Goal: Transaction & Acquisition: Purchase product/service

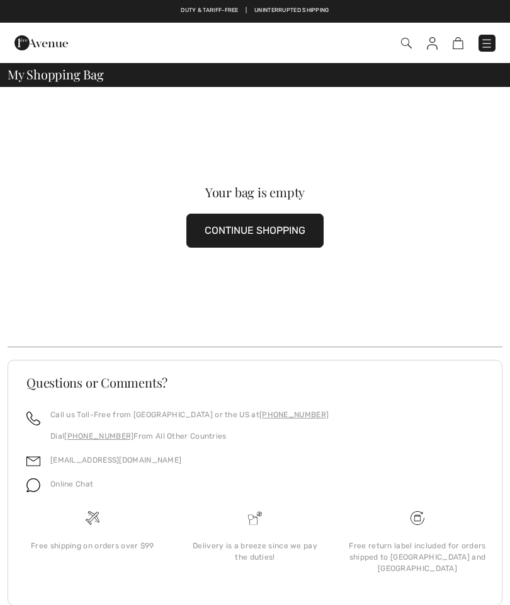
click at [302, 228] on button "CONTINUE SHOPPING" at bounding box center [255, 231] width 137 height 34
click at [287, 231] on button "CONTINUE SHOPPING" at bounding box center [255, 231] width 137 height 34
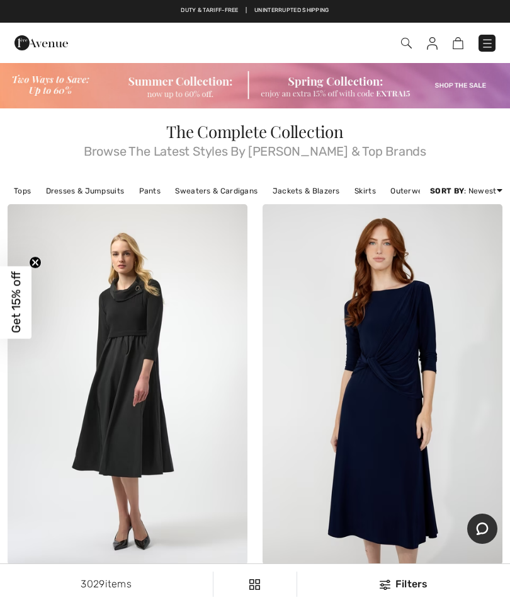
click at [200, 91] on img at bounding box center [255, 85] width 510 height 47
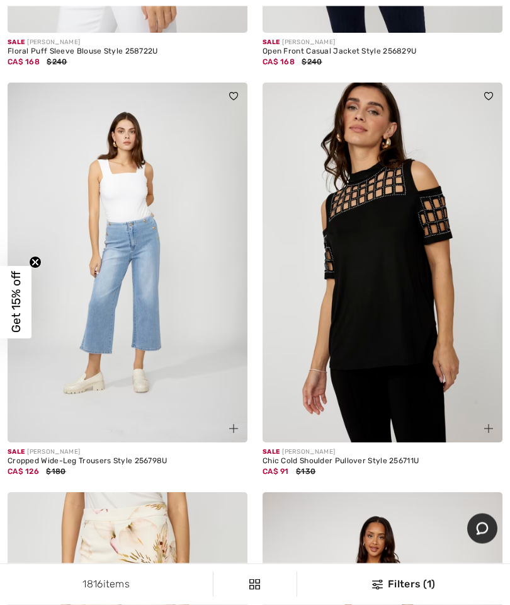
scroll to position [532, 0]
click at [151, 321] on img at bounding box center [128, 263] width 240 height 360
click at [156, 263] on img at bounding box center [128, 263] width 240 height 360
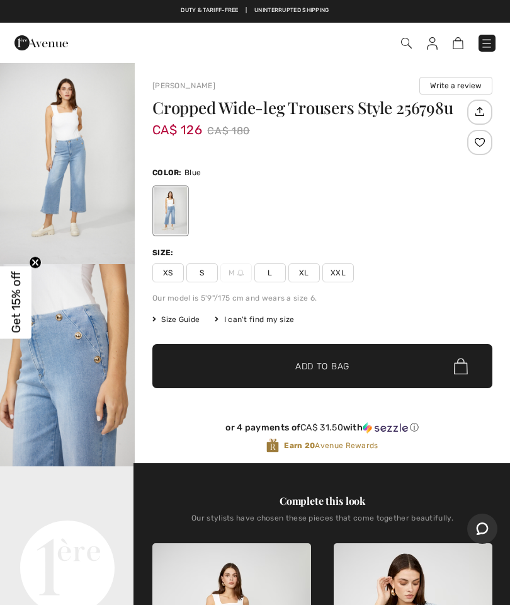
click at [270, 271] on span "L" at bounding box center [271, 272] width 32 height 19
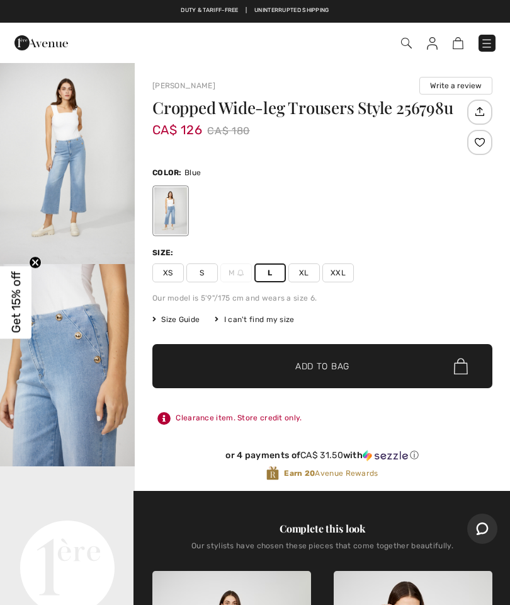
click at [345, 364] on span "Add to Bag" at bounding box center [323, 366] width 54 height 13
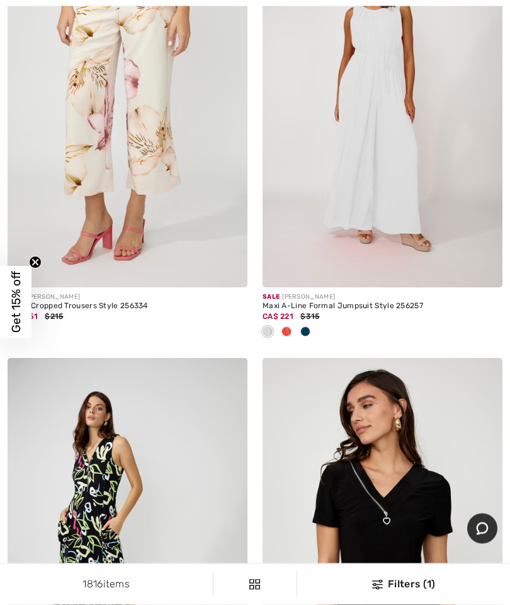
scroll to position [1097, 0]
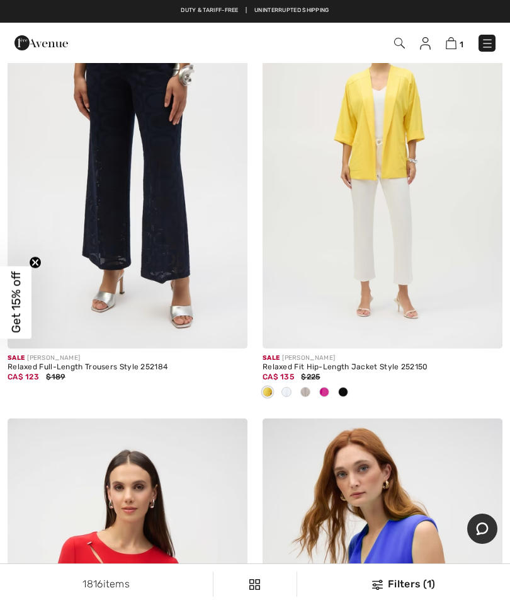
scroll to position [7974, 0]
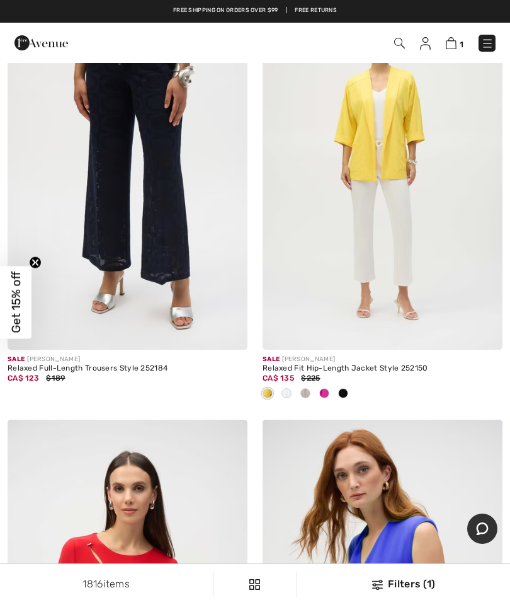
click at [393, 147] on img at bounding box center [383, 169] width 240 height 360
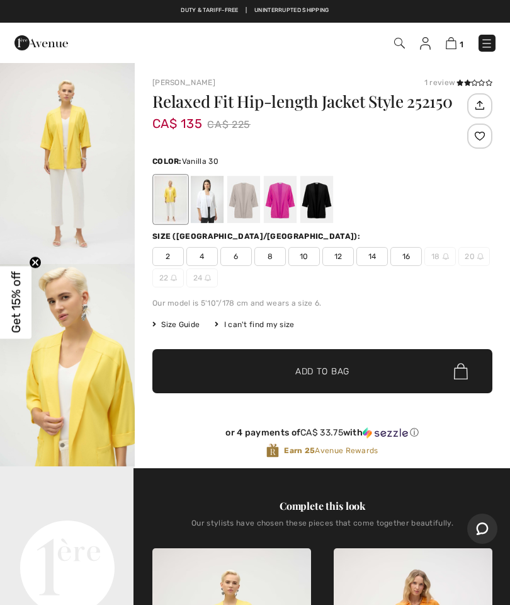
click at [212, 205] on div at bounding box center [207, 199] width 33 height 47
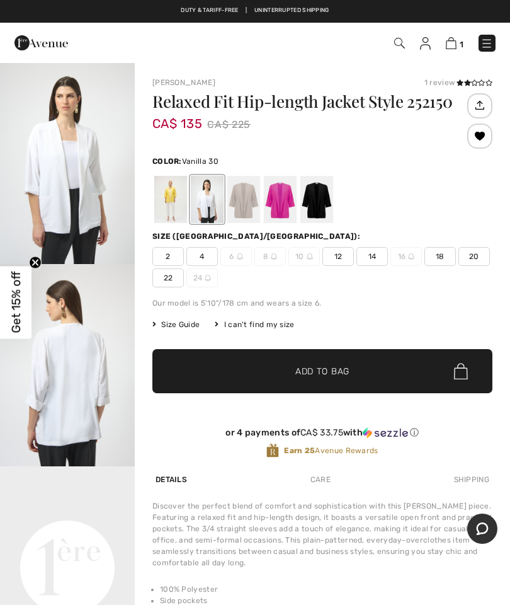
click at [345, 258] on span "12" at bounding box center [339, 256] width 32 height 19
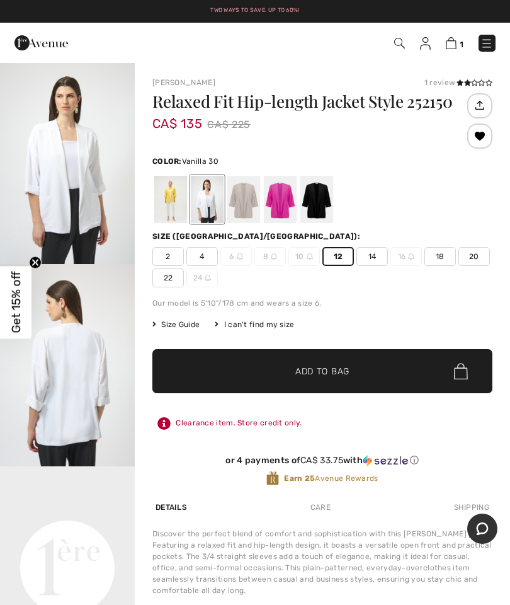
click at [323, 371] on span "Add to Bag" at bounding box center [323, 371] width 54 height 13
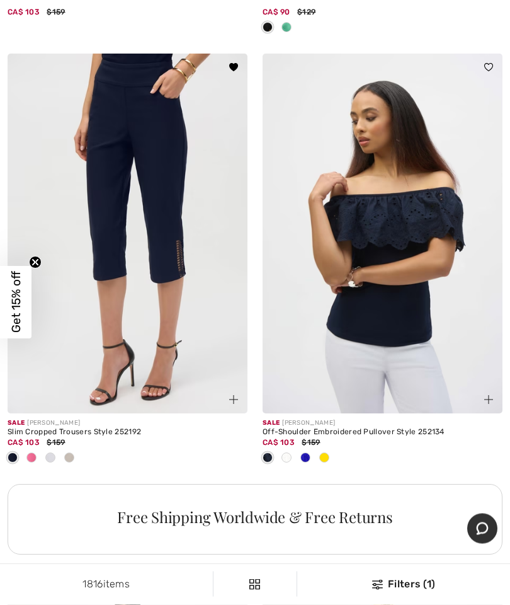
scroll to position [10064, 0]
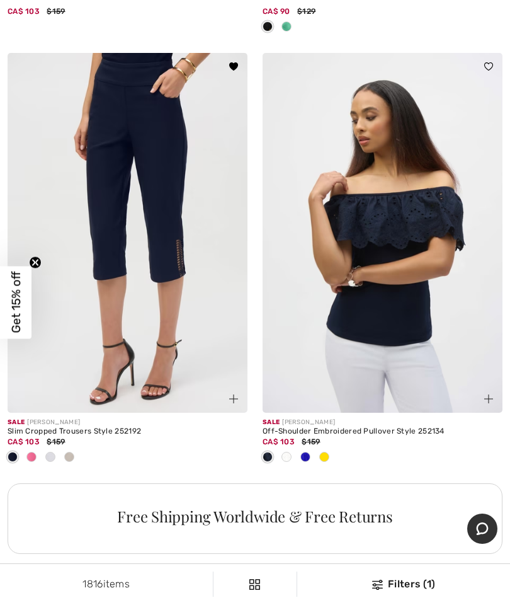
click at [162, 161] on img at bounding box center [128, 233] width 240 height 360
click at [164, 149] on img at bounding box center [128, 233] width 240 height 360
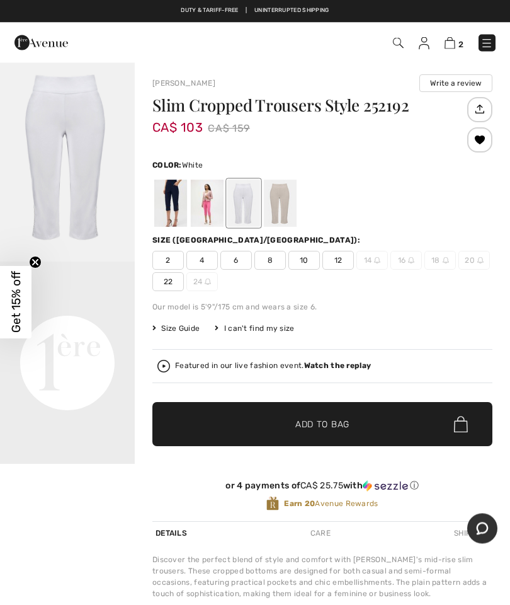
scroll to position [3, 0]
click at [345, 257] on span "12" at bounding box center [339, 260] width 32 height 19
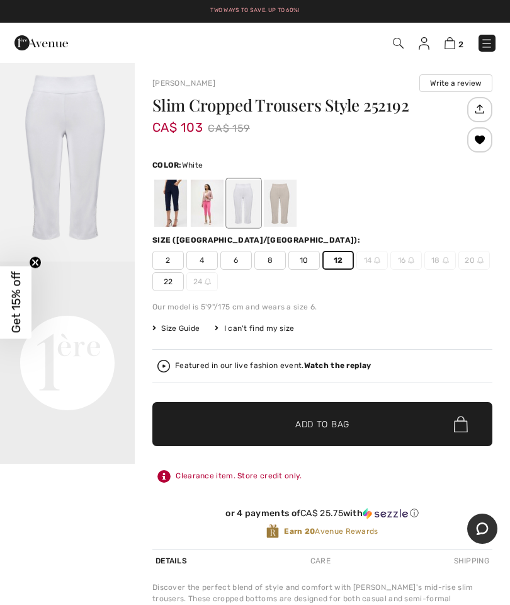
click at [335, 421] on span "Add to Bag" at bounding box center [323, 424] width 54 height 13
click at [212, 204] on div at bounding box center [207, 203] width 33 height 47
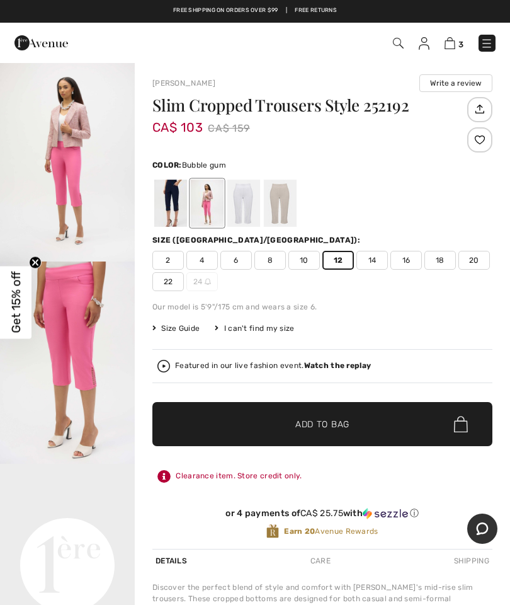
click at [340, 422] on span "Add to Bag" at bounding box center [323, 424] width 54 height 13
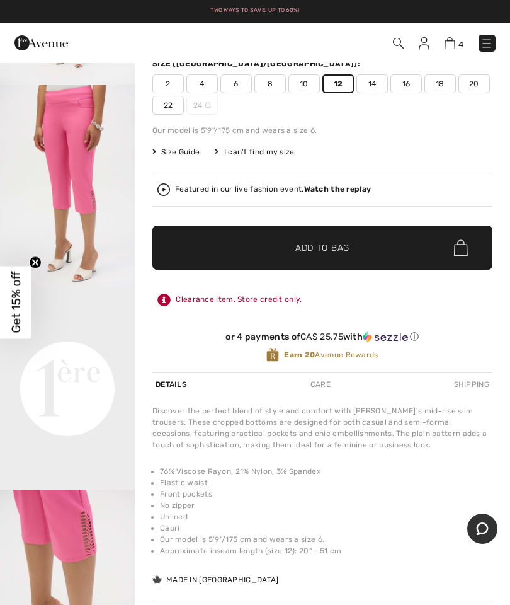
scroll to position [0, 0]
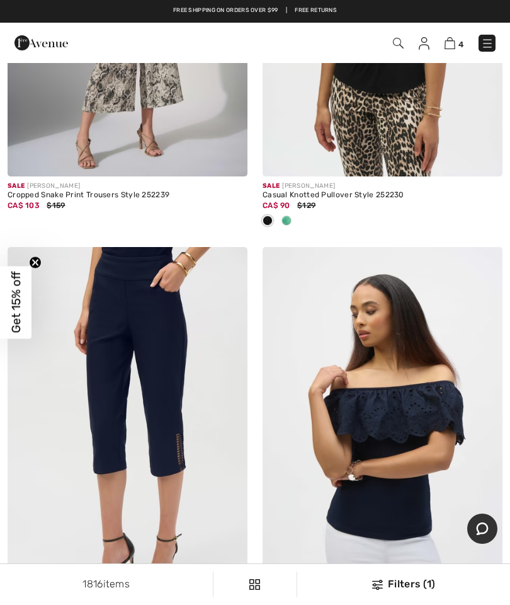
scroll to position [9869, 0]
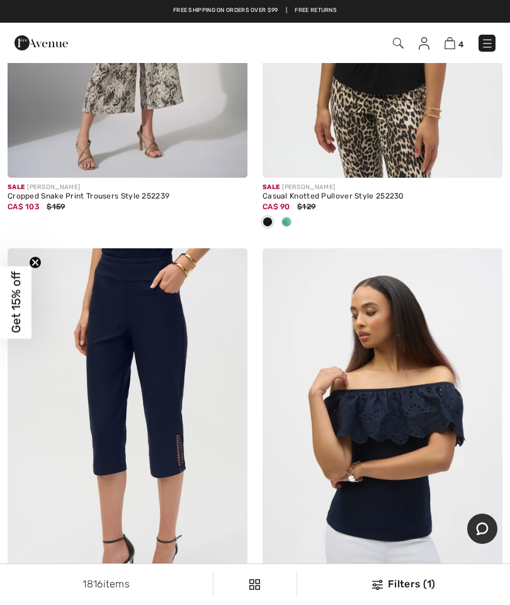
click at [171, 368] on img at bounding box center [128, 428] width 240 height 360
click at [182, 367] on img at bounding box center [128, 428] width 240 height 360
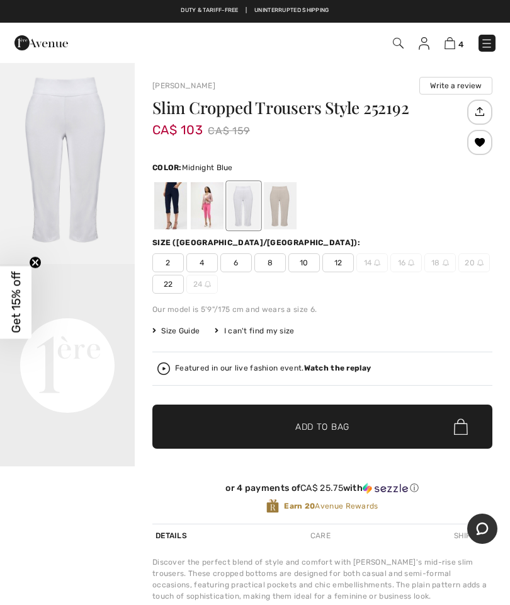
click at [173, 200] on div at bounding box center [170, 205] width 33 height 47
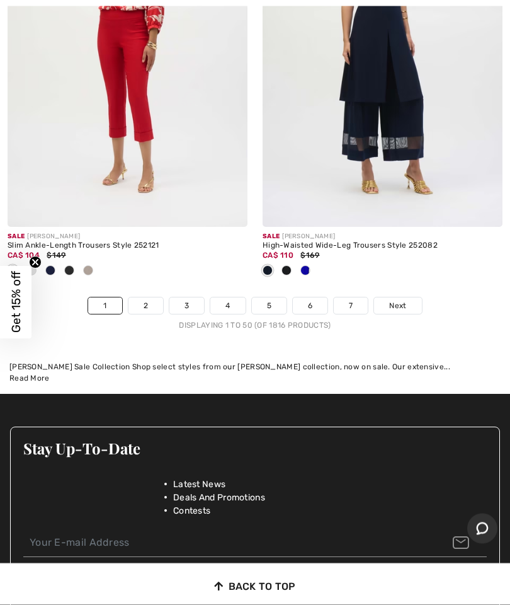
scroll to position [10767, 0]
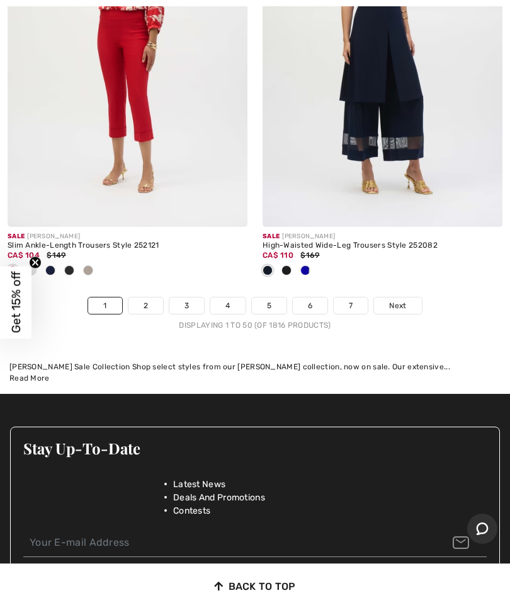
click at [144, 297] on link "2" at bounding box center [146, 305] width 35 height 16
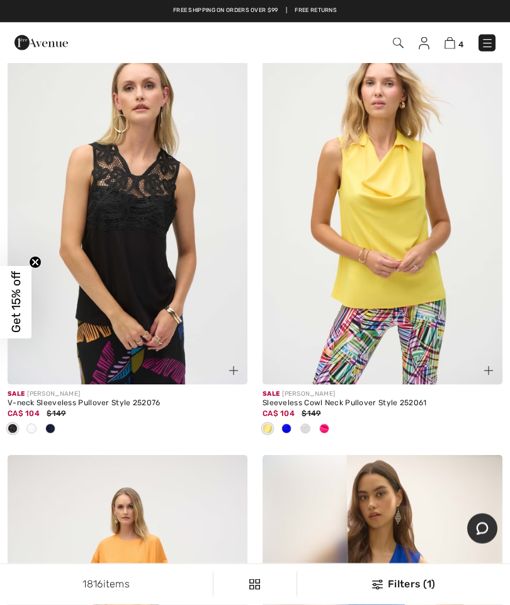
scroll to position [611, 0]
click at [407, 224] on img at bounding box center [383, 205] width 240 height 360
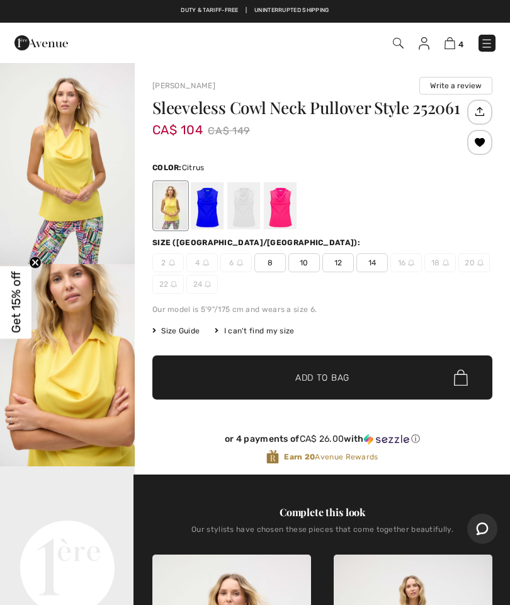
click at [342, 260] on span "12" at bounding box center [339, 262] width 32 height 19
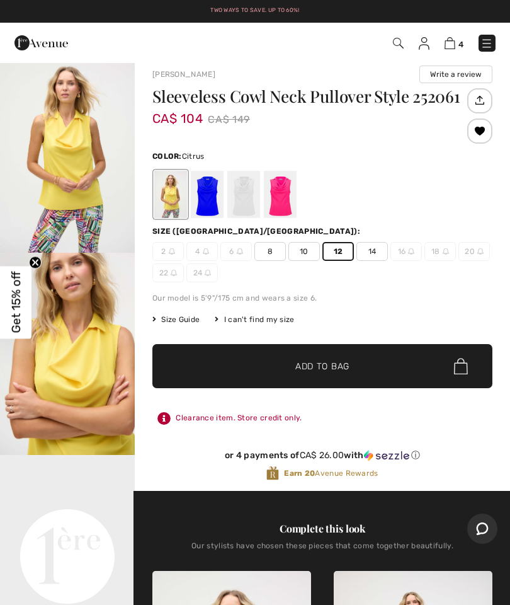
scroll to position [6, 0]
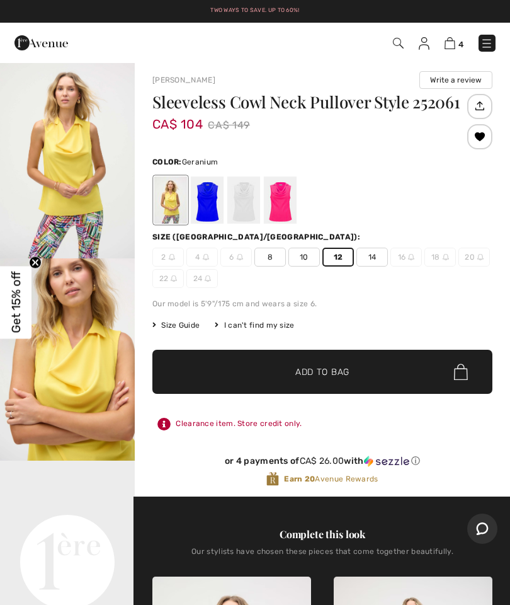
click at [282, 200] on div at bounding box center [280, 199] width 33 height 47
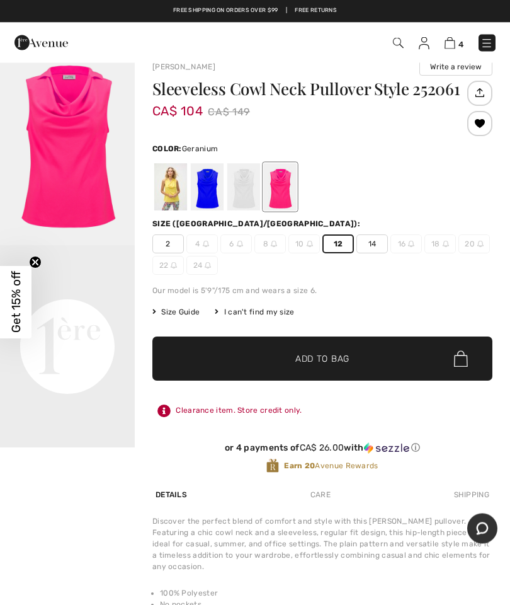
scroll to position [19, 0]
click at [335, 246] on span "12" at bounding box center [339, 243] width 32 height 19
click at [326, 352] on span "✔ Added to Bag Add to Bag" at bounding box center [323, 359] width 340 height 44
click at [245, 180] on div at bounding box center [244, 186] width 33 height 47
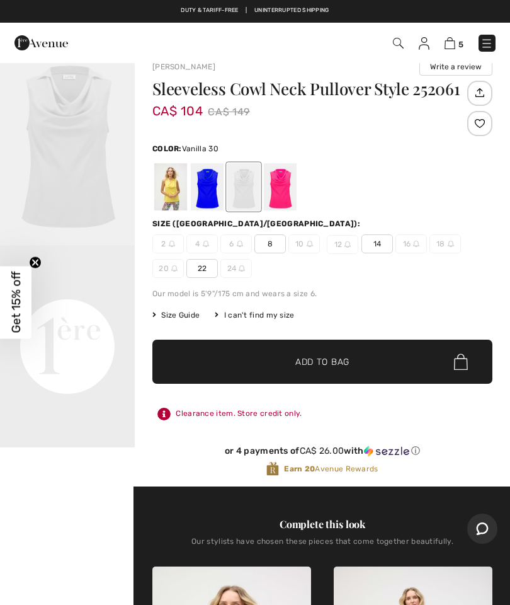
click at [208, 195] on div at bounding box center [207, 186] width 33 height 47
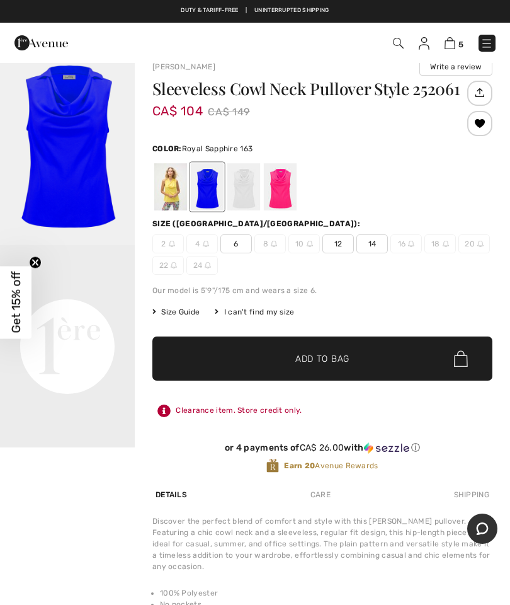
click at [342, 245] on span "12" at bounding box center [339, 243] width 32 height 19
click at [320, 358] on span "Add to Bag" at bounding box center [323, 358] width 54 height 13
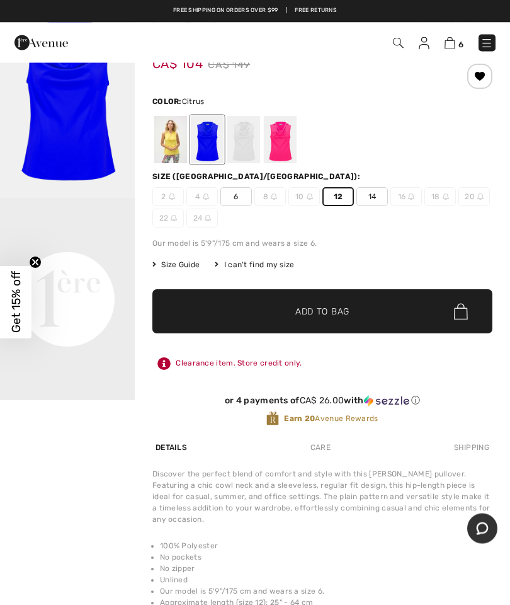
scroll to position [66, 0]
click at [173, 134] on div at bounding box center [170, 139] width 33 height 47
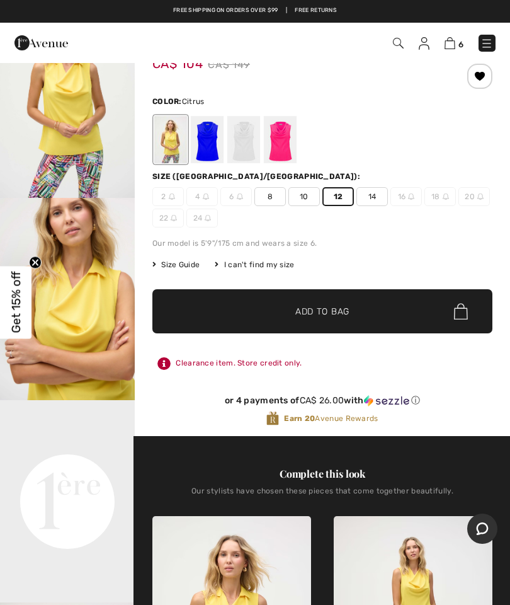
click at [340, 191] on span "12" at bounding box center [339, 196] width 32 height 19
click at [342, 193] on span "12" at bounding box center [339, 196] width 32 height 19
click at [325, 304] on span "✔ Added to Bag Add to Bag" at bounding box center [323, 311] width 340 height 44
click at [346, 309] on span "Add to Bag" at bounding box center [323, 311] width 54 height 13
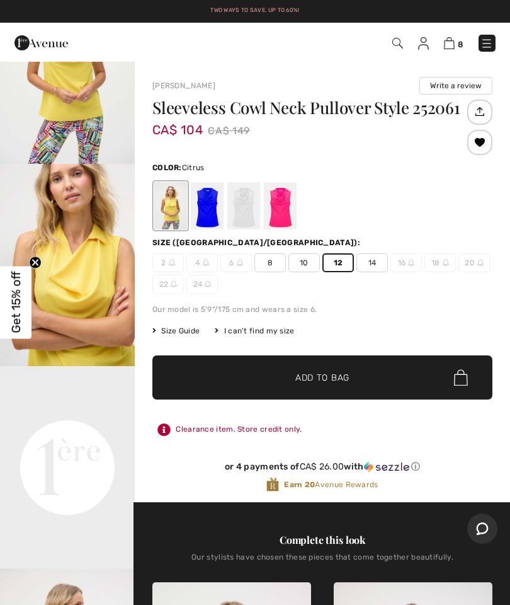
scroll to position [142, 0]
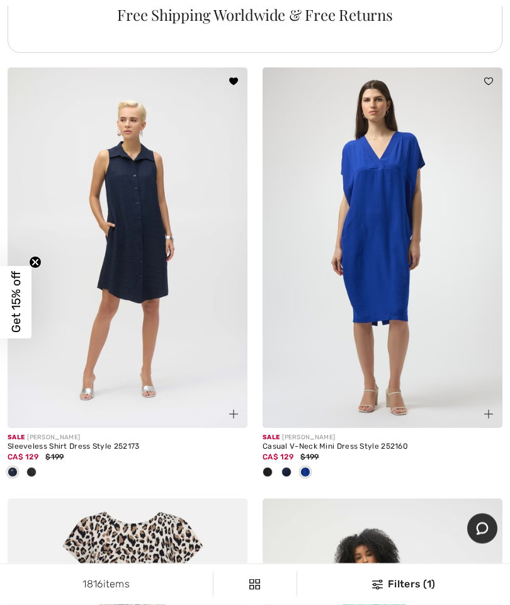
scroll to position [2786, 0]
click at [142, 242] on img at bounding box center [128, 247] width 240 height 360
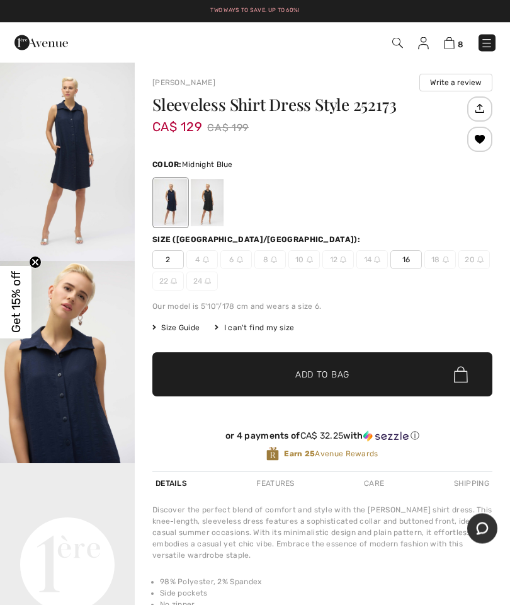
scroll to position [3, 0]
click at [211, 197] on div at bounding box center [207, 202] width 33 height 47
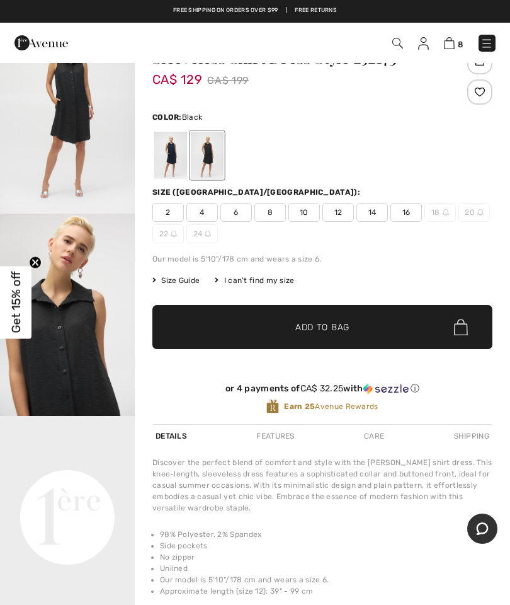
scroll to position [54, 0]
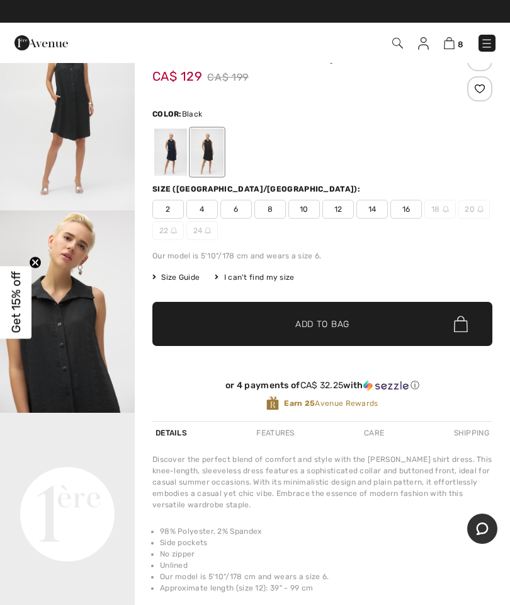
click at [340, 211] on span "12" at bounding box center [339, 209] width 32 height 19
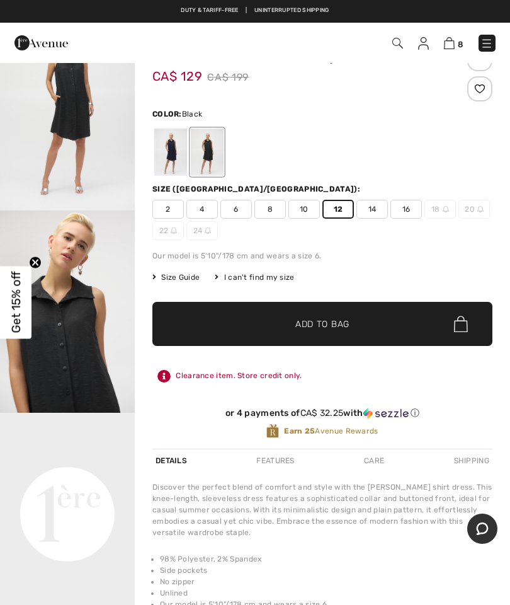
click at [352, 327] on span "✔ Added to Bag Add to Bag" at bounding box center [323, 324] width 340 height 44
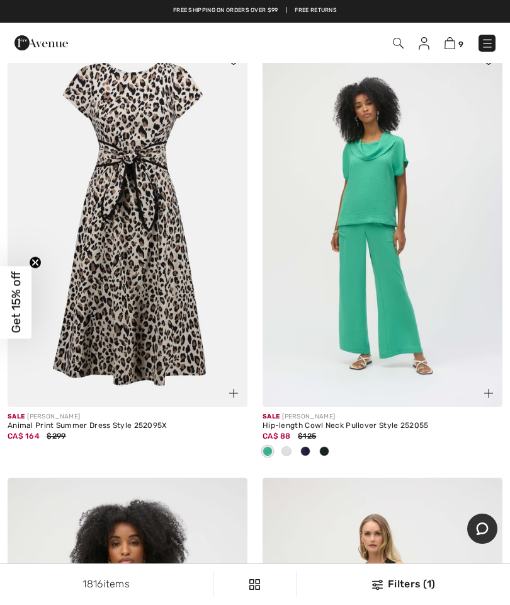
scroll to position [3221, 0]
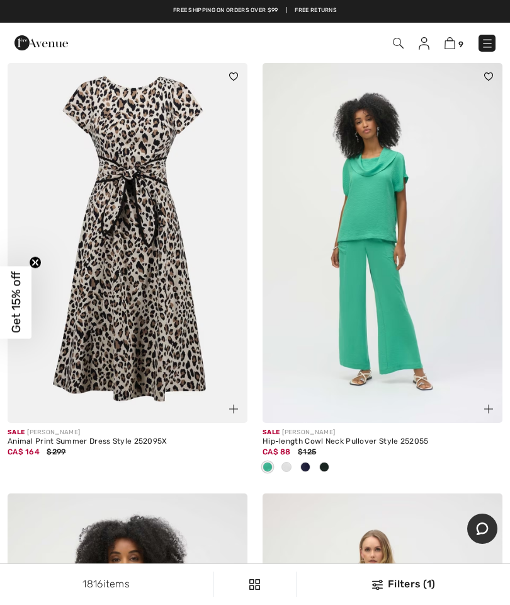
click at [380, 240] on img at bounding box center [383, 243] width 240 height 360
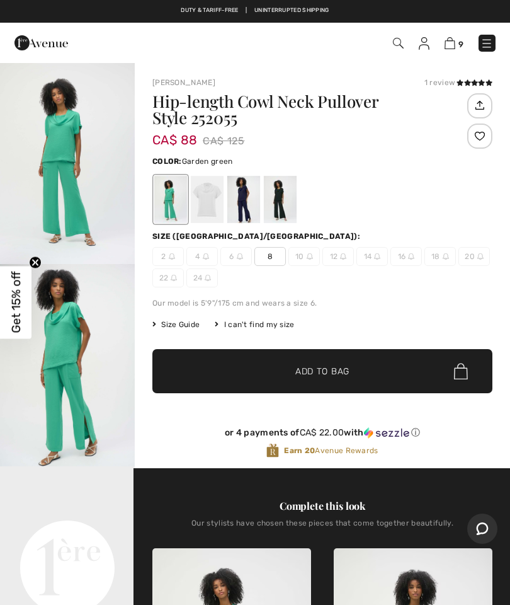
scroll to position [14, 0]
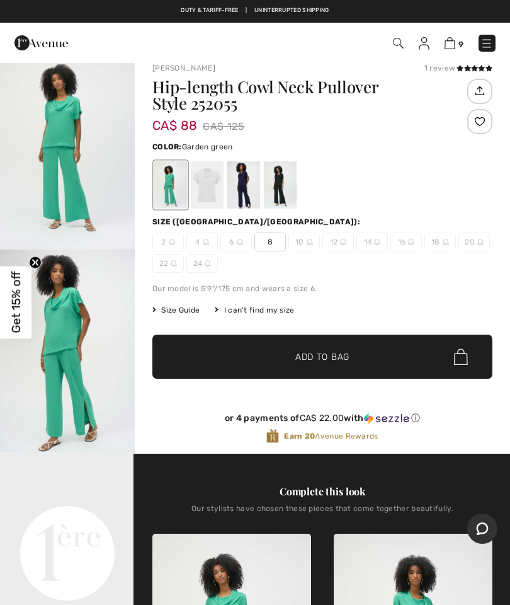
click at [209, 185] on div at bounding box center [207, 184] width 33 height 47
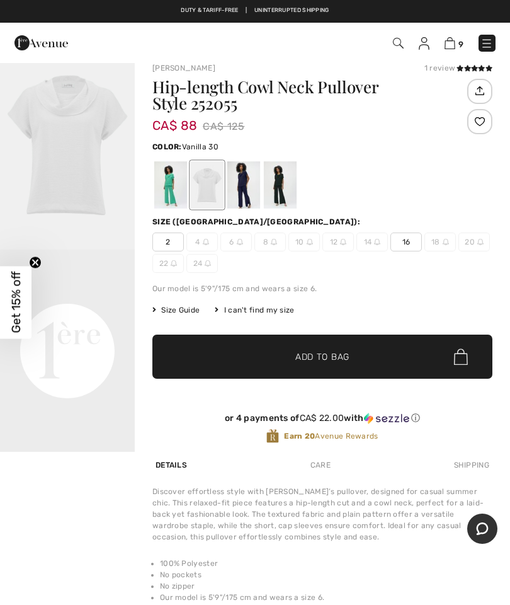
click at [248, 182] on div at bounding box center [244, 184] width 33 height 47
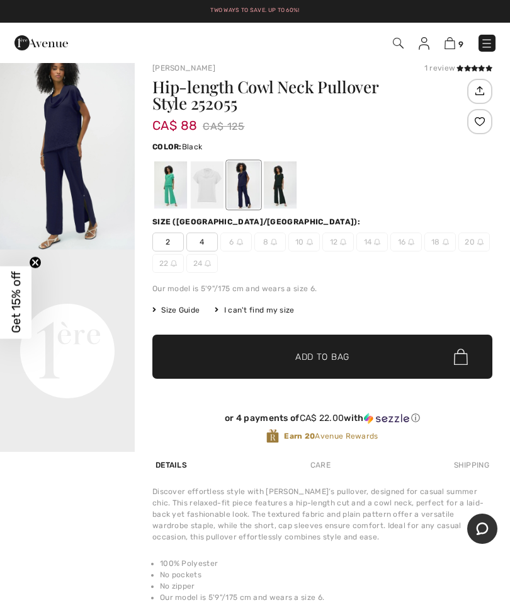
click at [280, 184] on div at bounding box center [280, 184] width 33 height 47
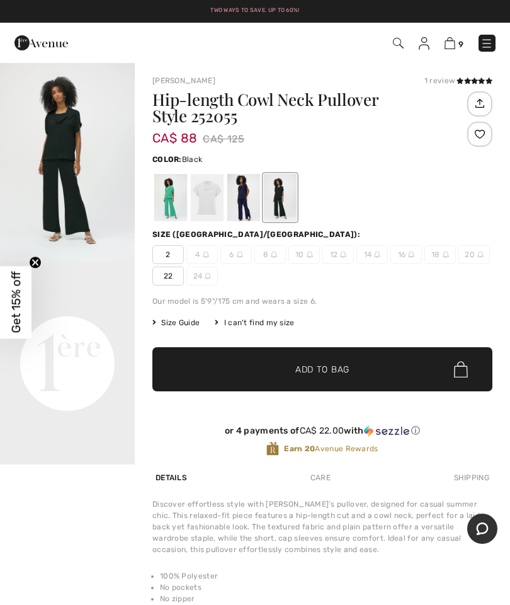
scroll to position [17, 0]
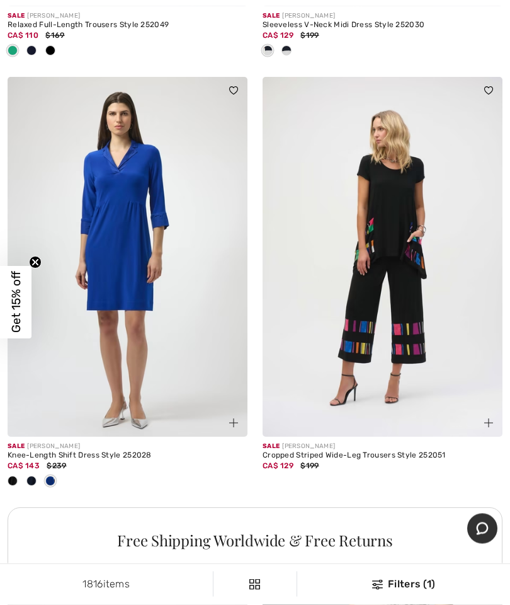
scroll to position [7558, 0]
click at [415, 304] on img at bounding box center [383, 257] width 240 height 360
click at [415, 211] on img at bounding box center [383, 257] width 240 height 360
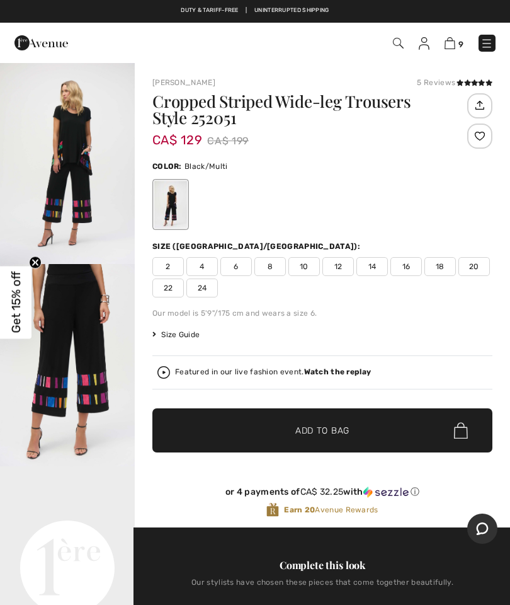
click at [345, 264] on span "12" at bounding box center [339, 266] width 32 height 19
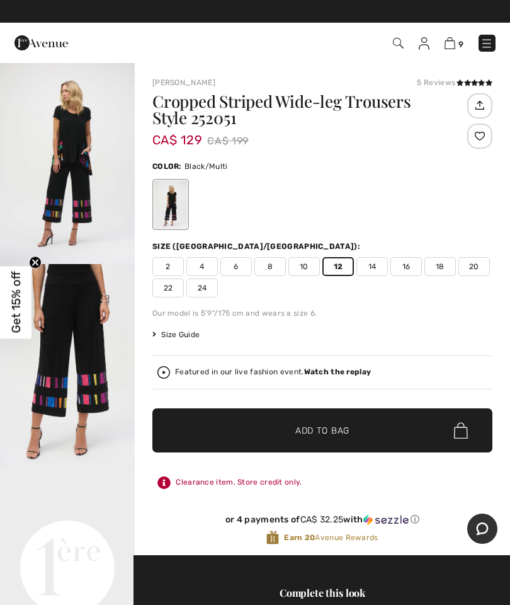
click at [332, 424] on span "Add to Bag" at bounding box center [323, 430] width 54 height 13
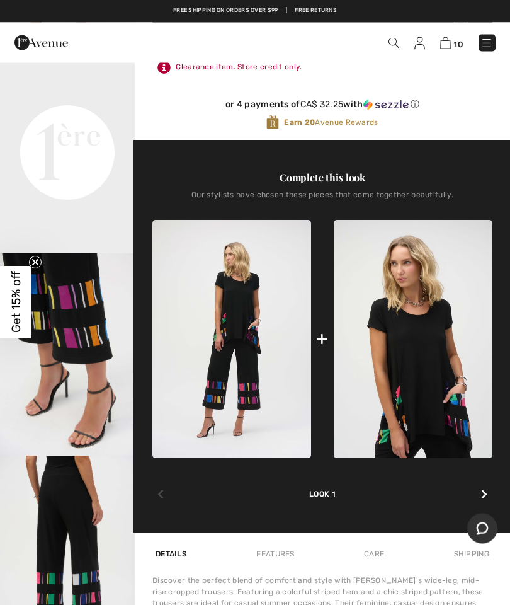
scroll to position [415, 0]
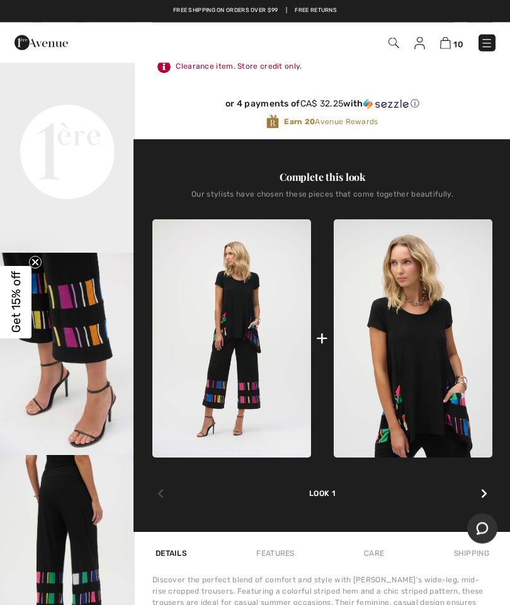
click at [252, 323] on img at bounding box center [232, 339] width 159 height 238
click at [246, 320] on img at bounding box center [232, 339] width 159 height 238
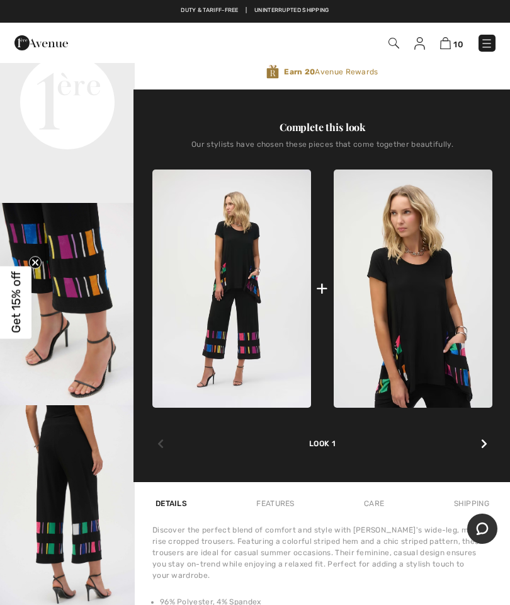
scroll to position [455, 0]
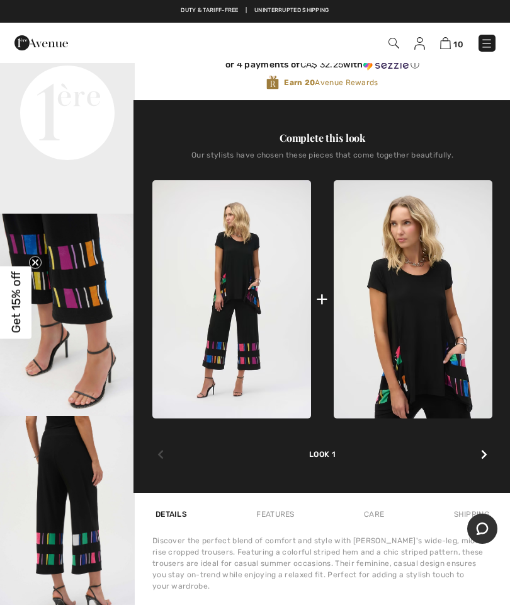
click at [248, 270] on img at bounding box center [232, 299] width 159 height 238
click at [435, 314] on img at bounding box center [413, 299] width 159 height 238
click at [425, 256] on img at bounding box center [413, 299] width 159 height 238
click at [422, 253] on img at bounding box center [413, 299] width 159 height 238
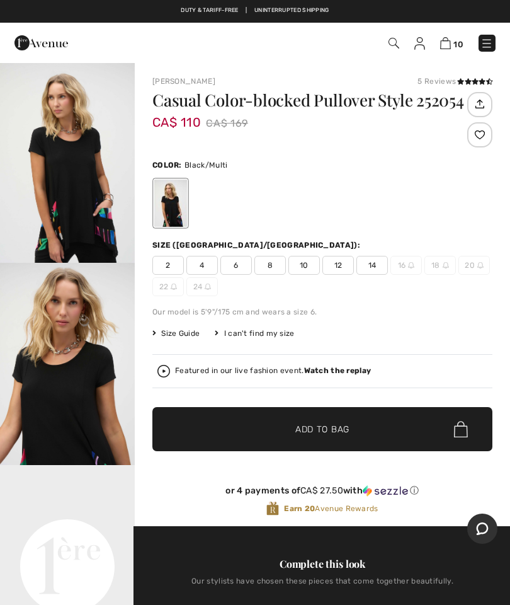
scroll to position [1, 0]
click at [340, 262] on span "12" at bounding box center [339, 265] width 32 height 19
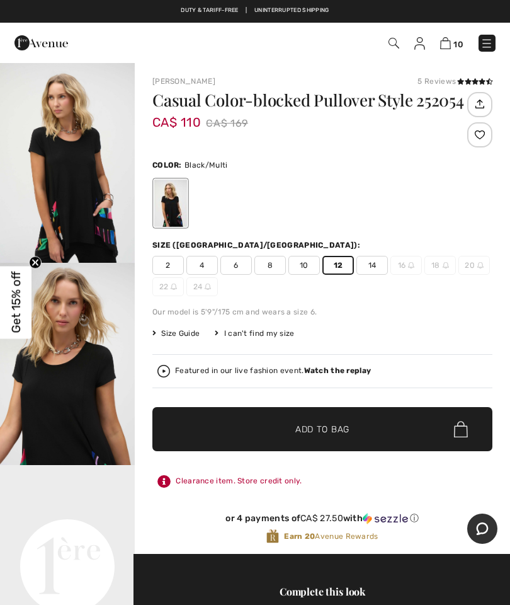
click at [331, 433] on span "Add to Bag" at bounding box center [323, 429] width 54 height 13
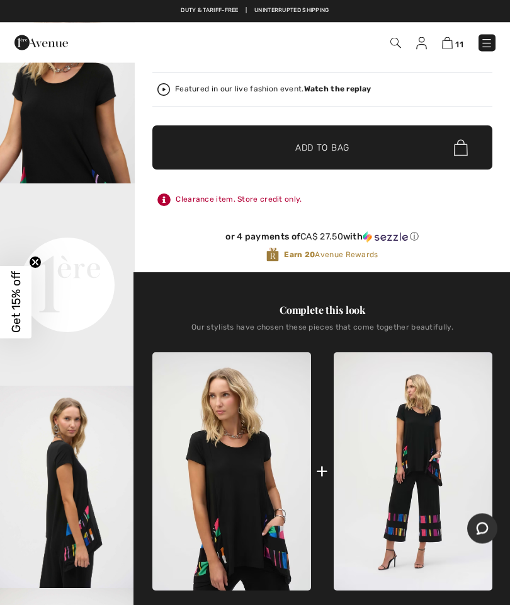
scroll to position [284, 0]
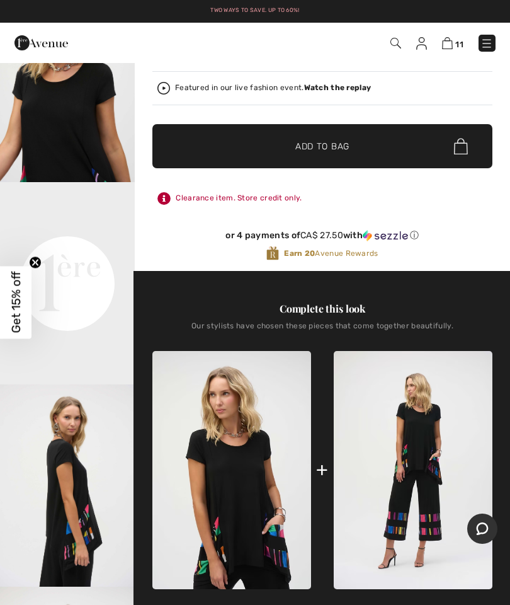
click at [493, 535] on div "Complete this look Our stylists have chosen these pieces that come together bea…" at bounding box center [323, 467] width 340 height 392
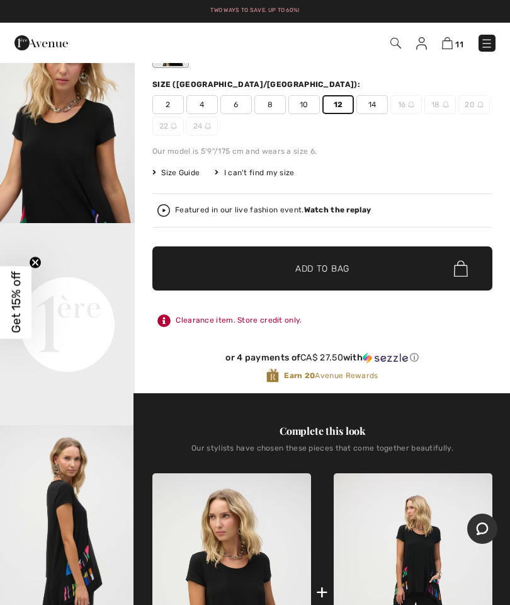
scroll to position [0, 0]
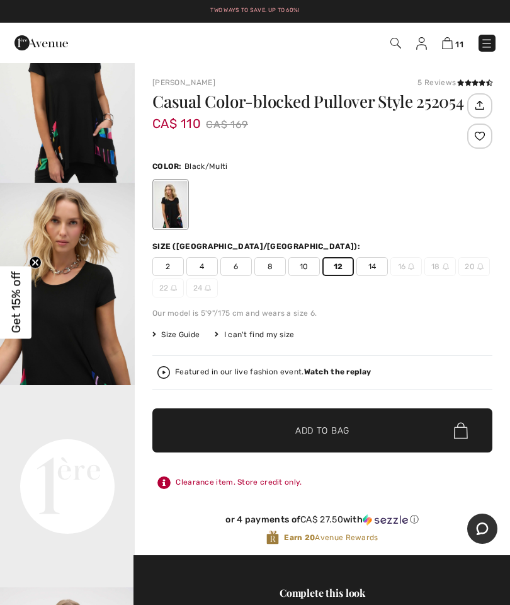
click at [453, 39] on img at bounding box center [447, 43] width 11 height 12
click at [450, 49] on img at bounding box center [447, 43] width 11 height 12
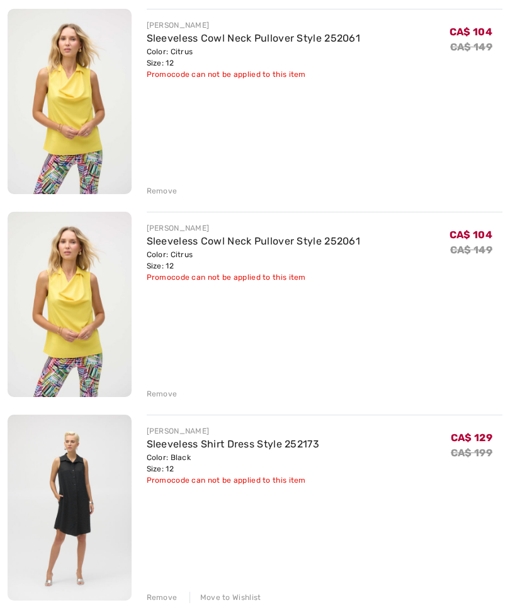
scroll to position [1421, 0]
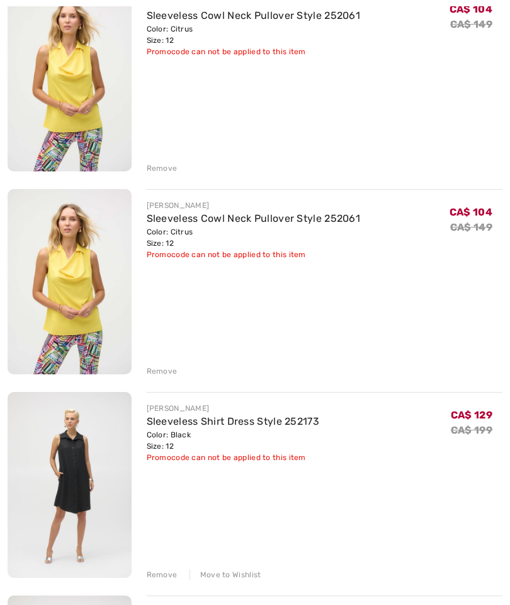
click at [159, 376] on div "Remove" at bounding box center [162, 371] width 31 height 11
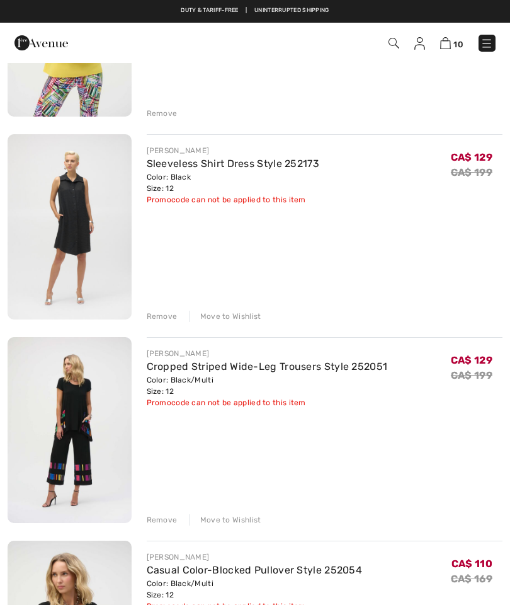
scroll to position [1477, 0]
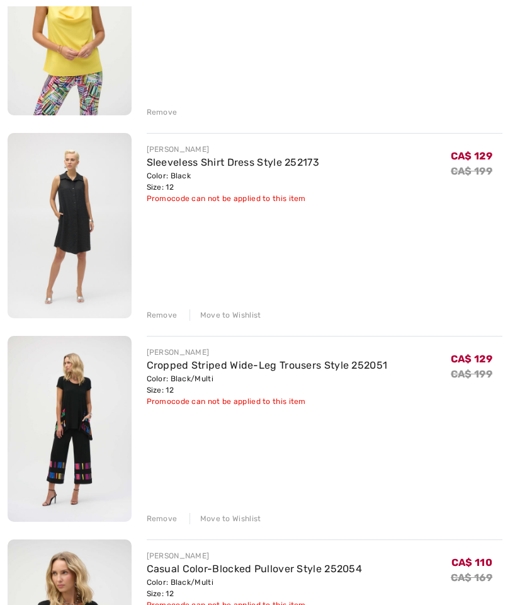
click at [160, 315] on div "Remove" at bounding box center [162, 314] width 31 height 11
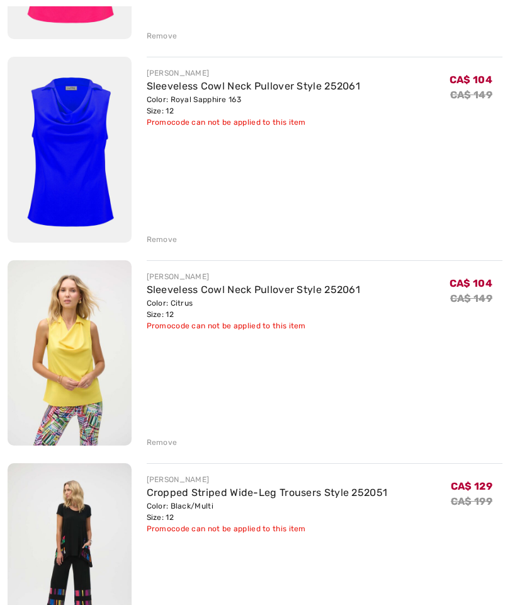
scroll to position [1156, 0]
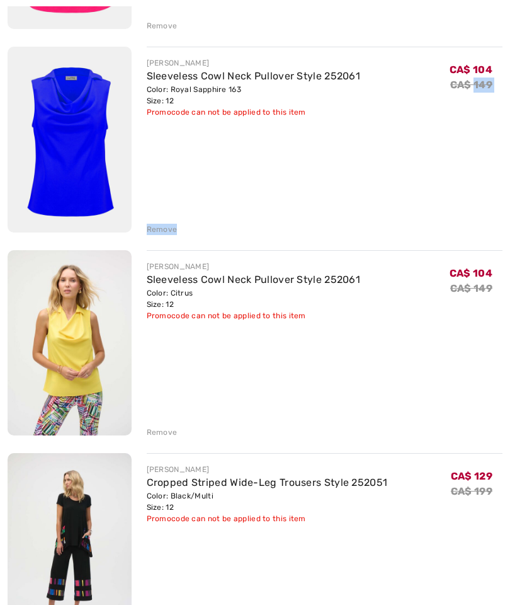
click at [401, 339] on div "JOSEPH RIBKOFF Sleeveless Cowl Neck Pullover Style 252061 Color: Citrus Size: 1…" at bounding box center [325, 344] width 357 height 188
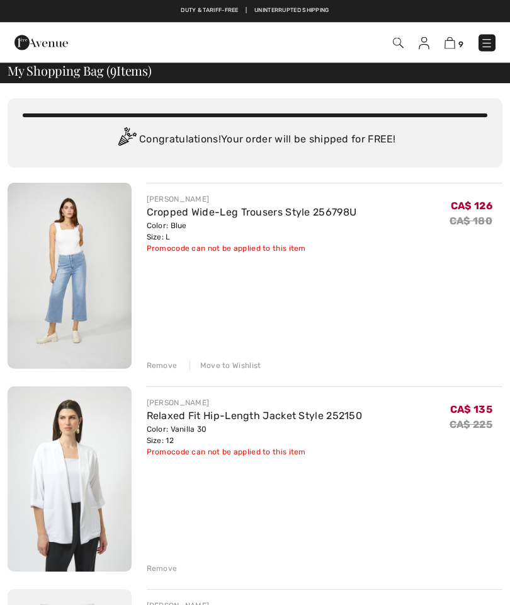
scroll to position [0, 0]
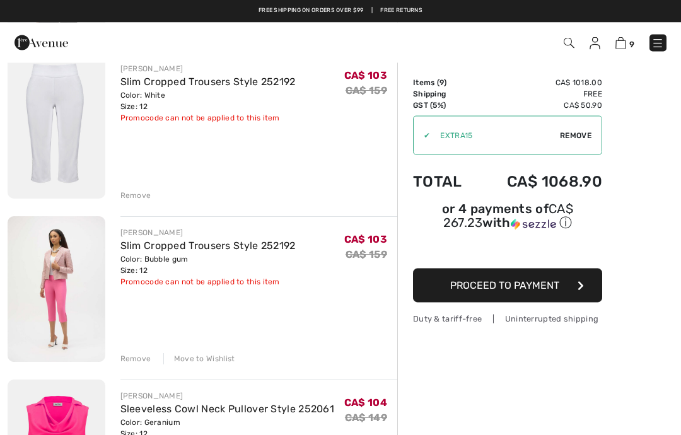
scroll to position [438, 0]
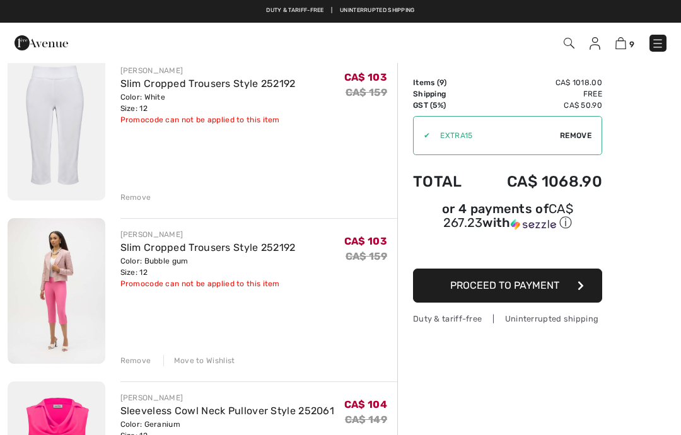
click at [137, 355] on div "Remove" at bounding box center [135, 360] width 31 height 11
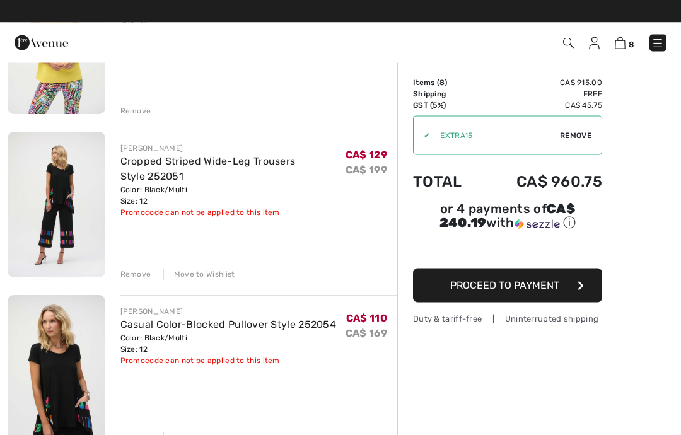
scroll to position [1011, 0]
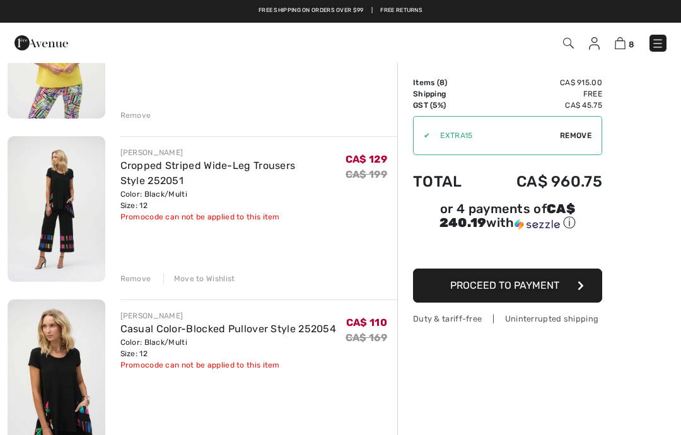
click at [71, 183] on img at bounding box center [57, 209] width 98 height 146
click at [73, 173] on img at bounding box center [57, 209] width 98 height 146
click at [204, 165] on link "Cropped Striped Wide-Leg Trousers Style 252051" at bounding box center [207, 172] width 175 height 27
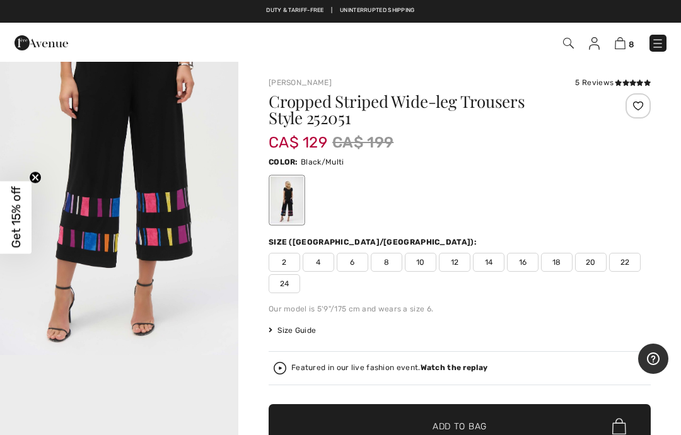
click at [238, 222] on img "2 / 5" at bounding box center [119, 176] width 238 height 357
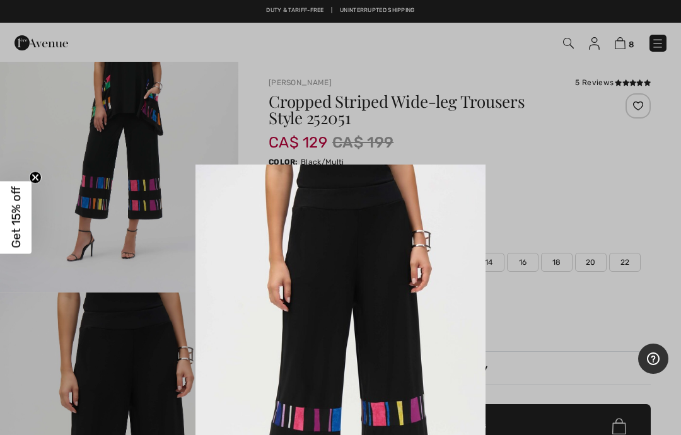
scroll to position [126, 0]
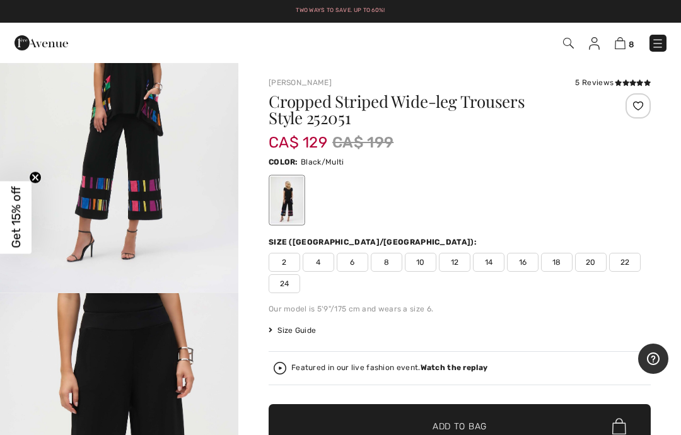
click at [621, 40] on img at bounding box center [619, 43] width 11 height 12
click at [623, 41] on img at bounding box center [619, 43] width 11 height 12
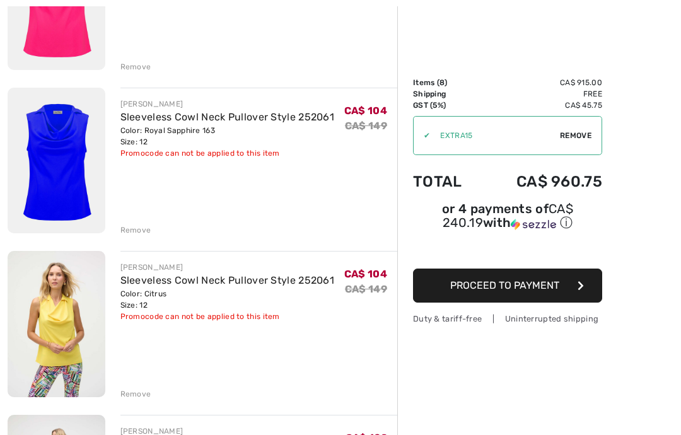
scroll to position [732, 0]
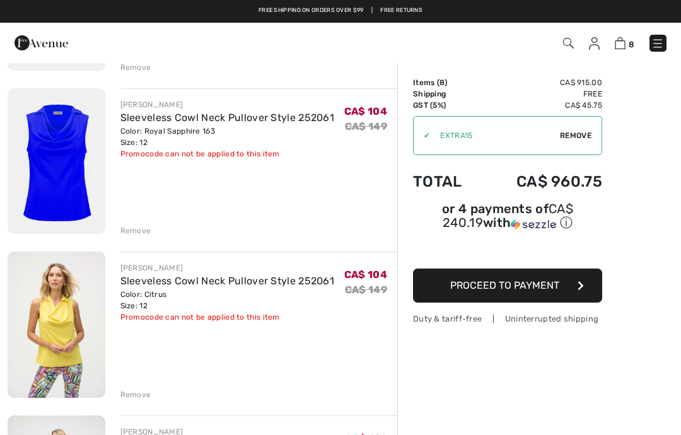
click at [142, 398] on div "Remove" at bounding box center [135, 394] width 31 height 11
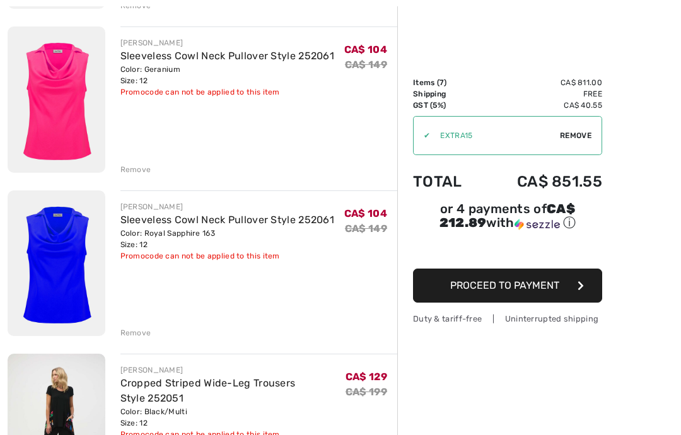
scroll to position [642, 0]
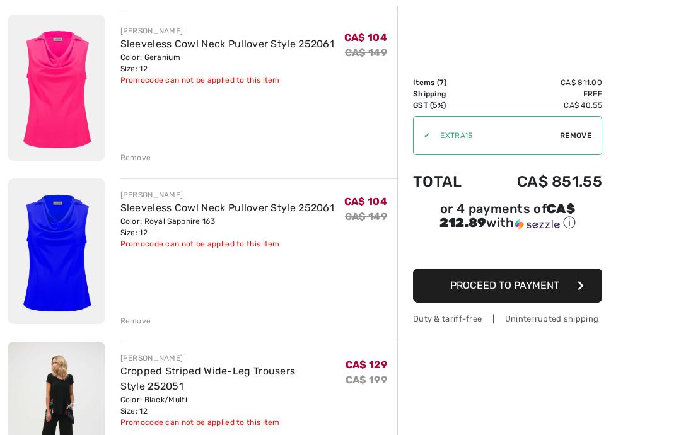
click at [129, 154] on div "Remove" at bounding box center [135, 157] width 31 height 11
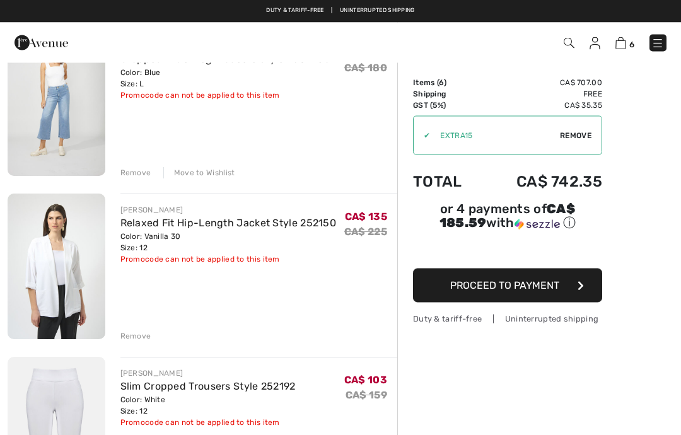
click at [212, 168] on div "Move to Wishlist" at bounding box center [199, 173] width 72 height 11
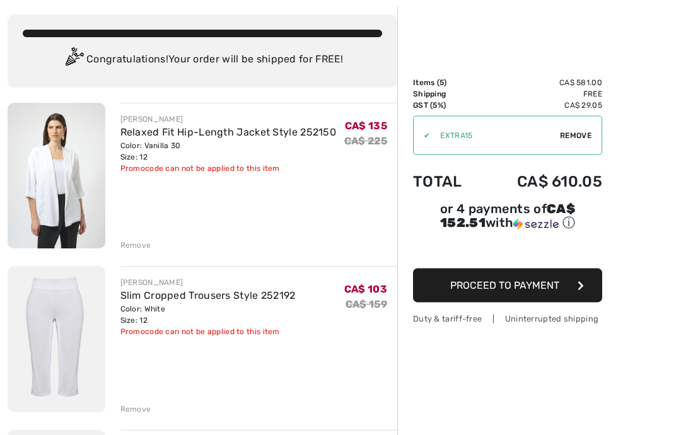
scroll to position [62, 0]
click at [141, 243] on div "Remove" at bounding box center [135, 244] width 31 height 11
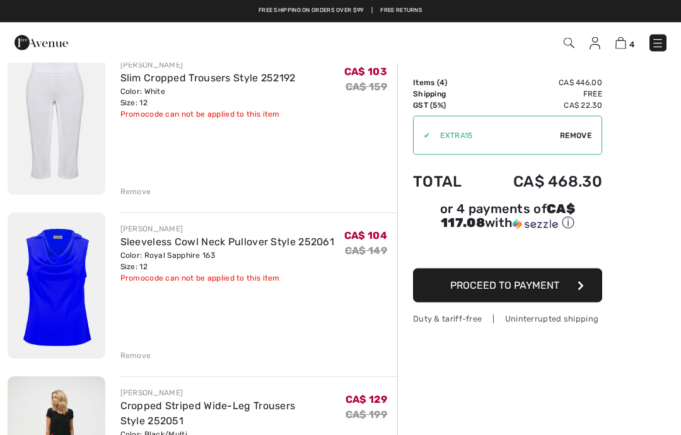
click at [141, 190] on div "Remove" at bounding box center [135, 192] width 31 height 11
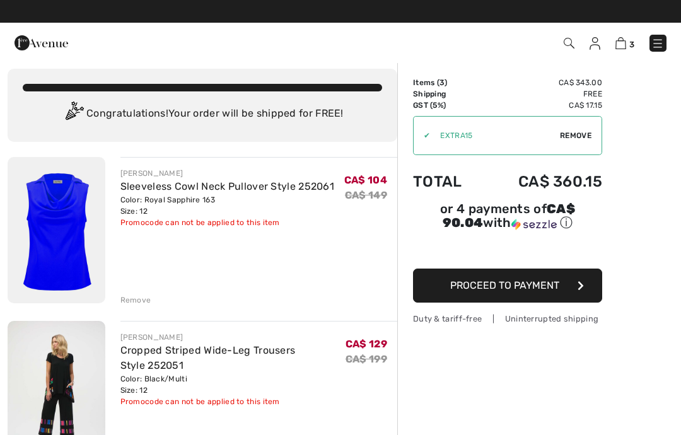
scroll to position [4, 0]
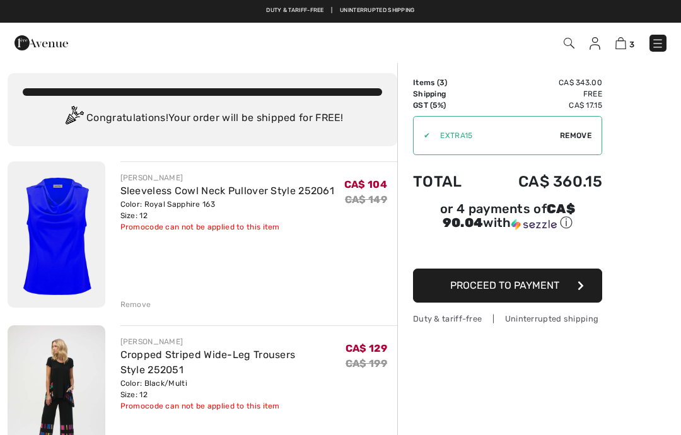
click at [592, 45] on img at bounding box center [594, 43] width 11 height 13
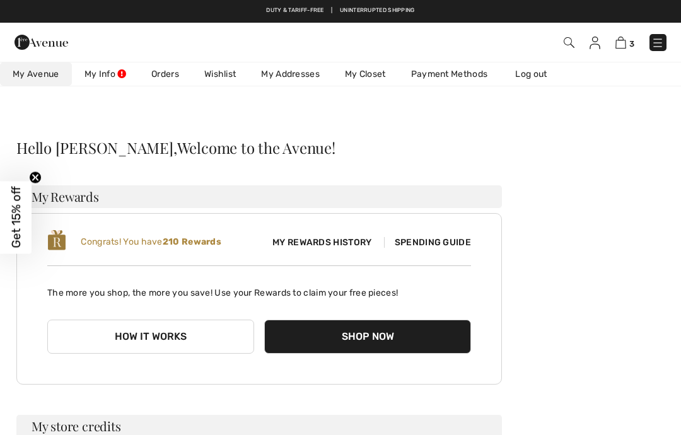
click at [222, 72] on link "Wishlist" at bounding box center [220, 73] width 57 height 23
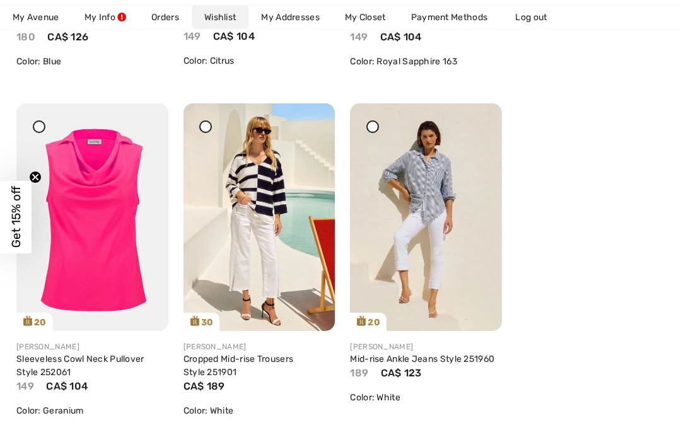
scroll to position [499, 0]
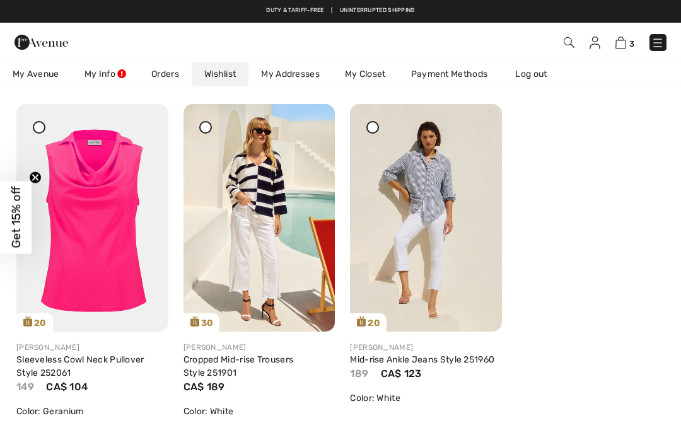
click at [115, 211] on img at bounding box center [92, 218] width 152 height 228
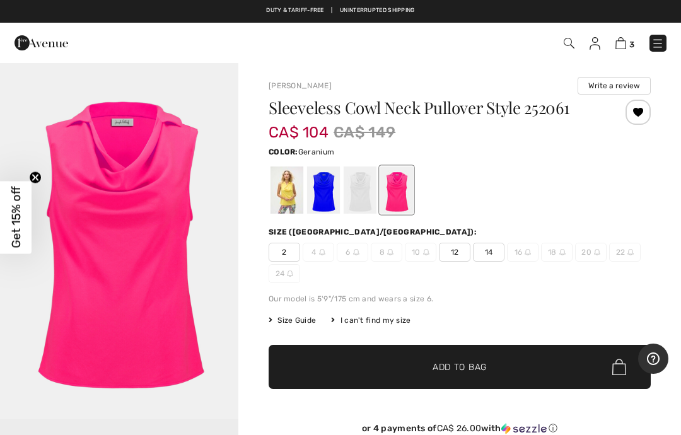
click at [443, 252] on span "12" at bounding box center [455, 252] width 32 height 19
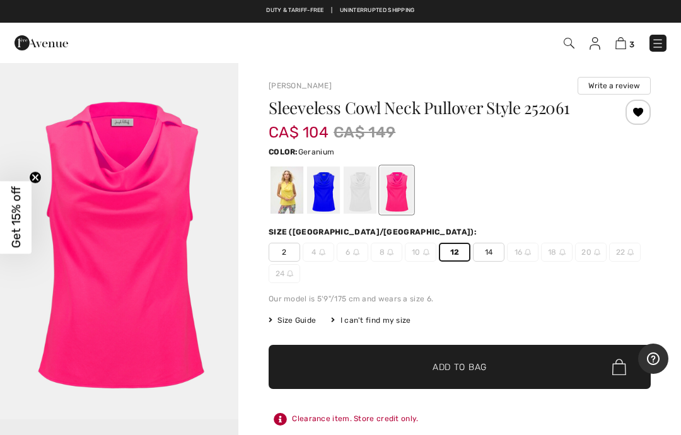
click at [485, 371] on span "Add to Bag" at bounding box center [459, 366] width 54 height 13
click at [625, 41] on img at bounding box center [620, 43] width 11 height 12
click at [623, 43] on img at bounding box center [620, 43] width 11 height 12
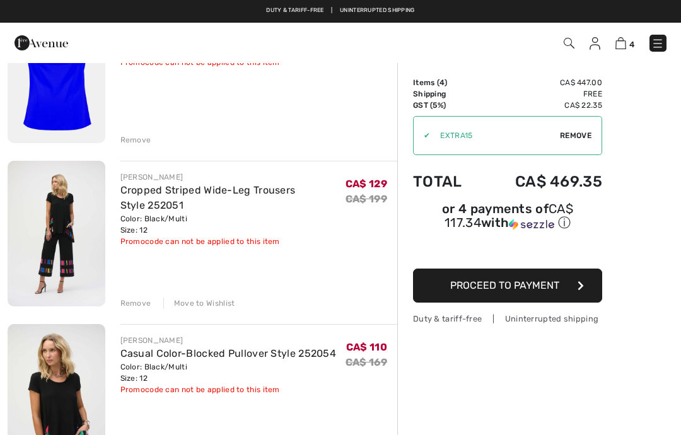
scroll to position [168, 0]
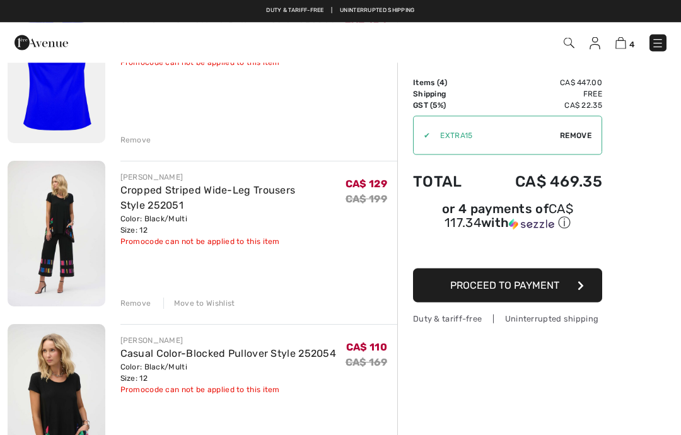
click at [209, 303] on div "Move to Wishlist" at bounding box center [199, 303] width 72 height 11
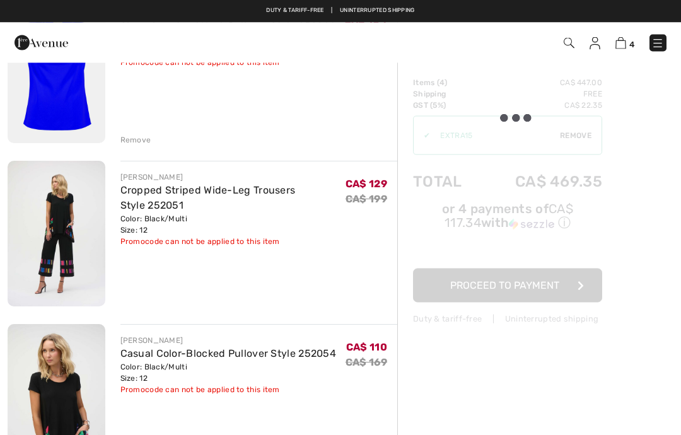
scroll to position [168, 0]
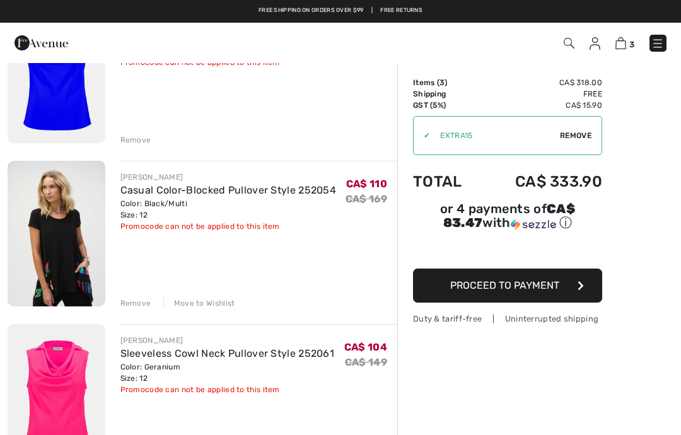
click at [137, 139] on div "Remove" at bounding box center [135, 139] width 31 height 11
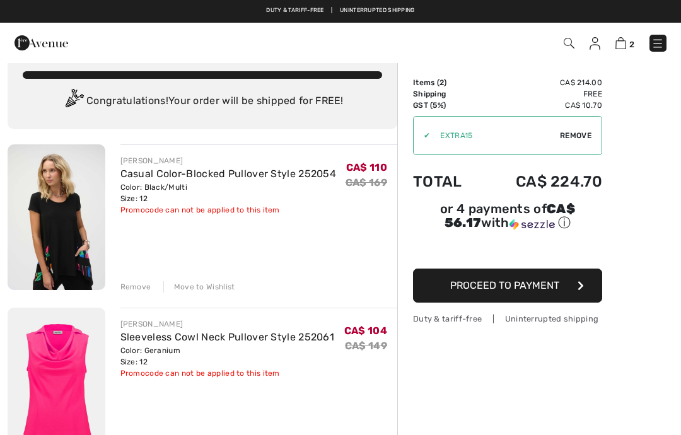
scroll to position [11, 0]
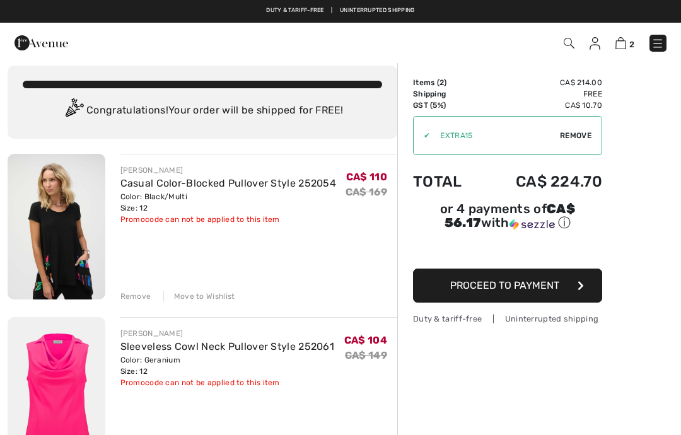
click at [596, 46] on img at bounding box center [594, 43] width 11 height 13
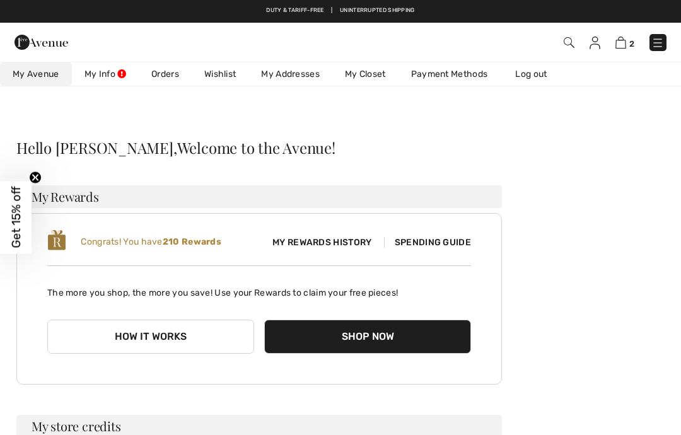
click at [221, 75] on link "Wishlist" at bounding box center [220, 73] width 57 height 23
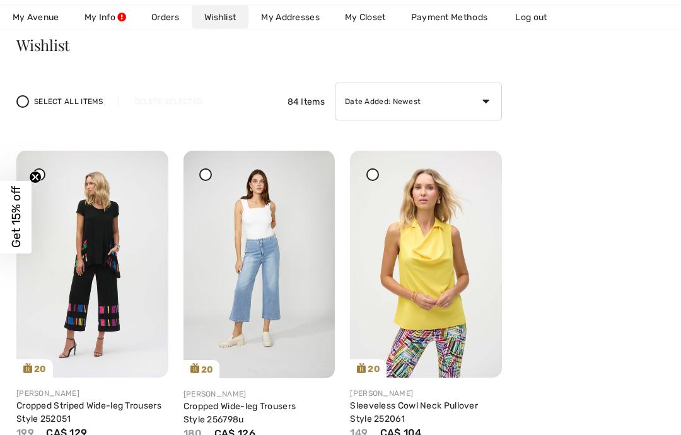
scroll to position [100, 0]
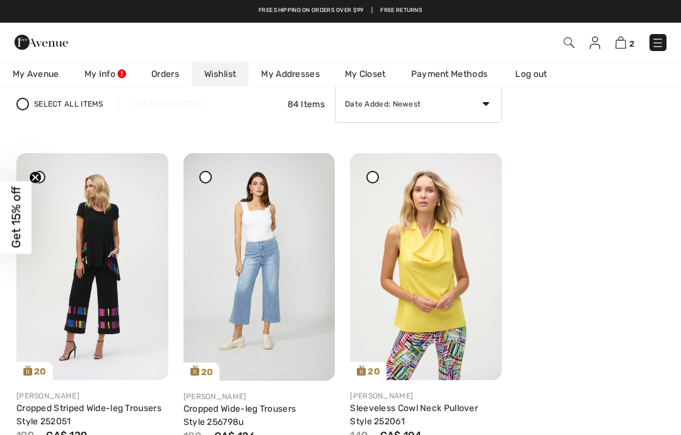
click at [113, 320] on img at bounding box center [92, 266] width 152 height 227
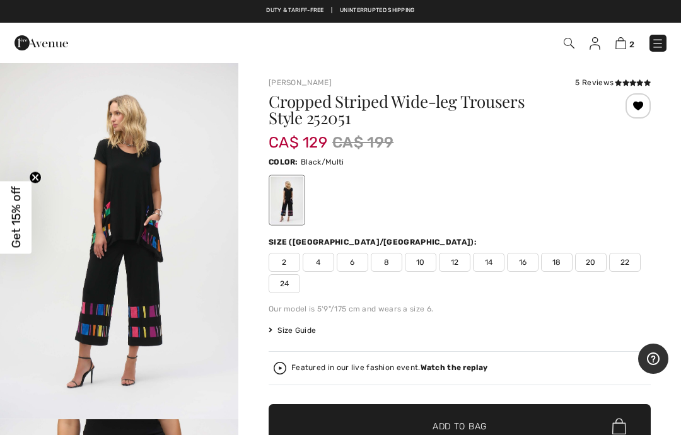
click at [461, 258] on span "12" at bounding box center [455, 262] width 32 height 19
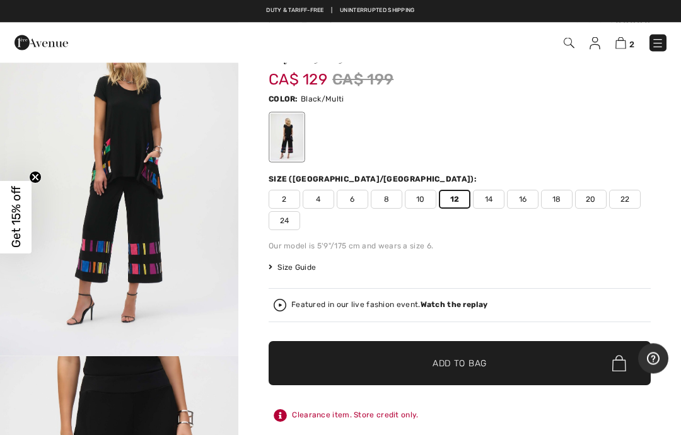
scroll to position [63, 0]
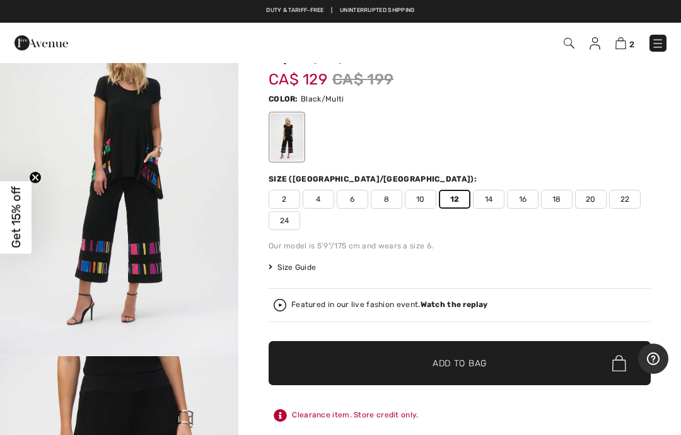
click at [473, 371] on span "✔ Added to Bag Add to Bag" at bounding box center [459, 363] width 382 height 44
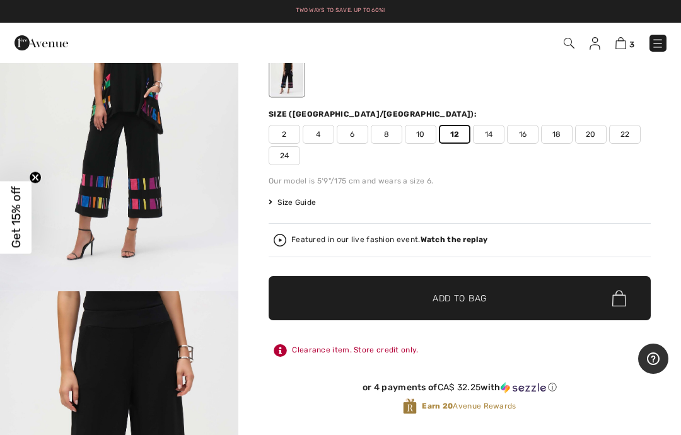
scroll to position [0, 0]
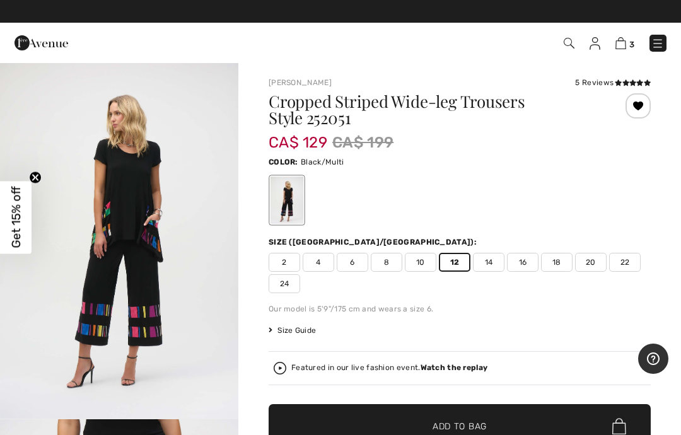
click at [625, 42] on img at bounding box center [620, 43] width 11 height 12
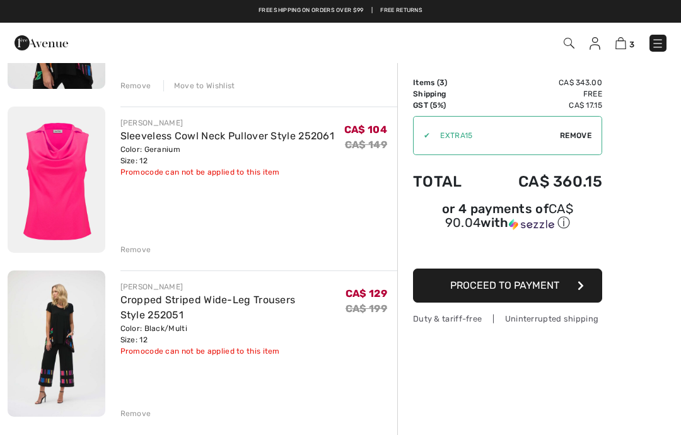
scroll to position [220, 0]
